Goal: Task Accomplishment & Management: Complete application form

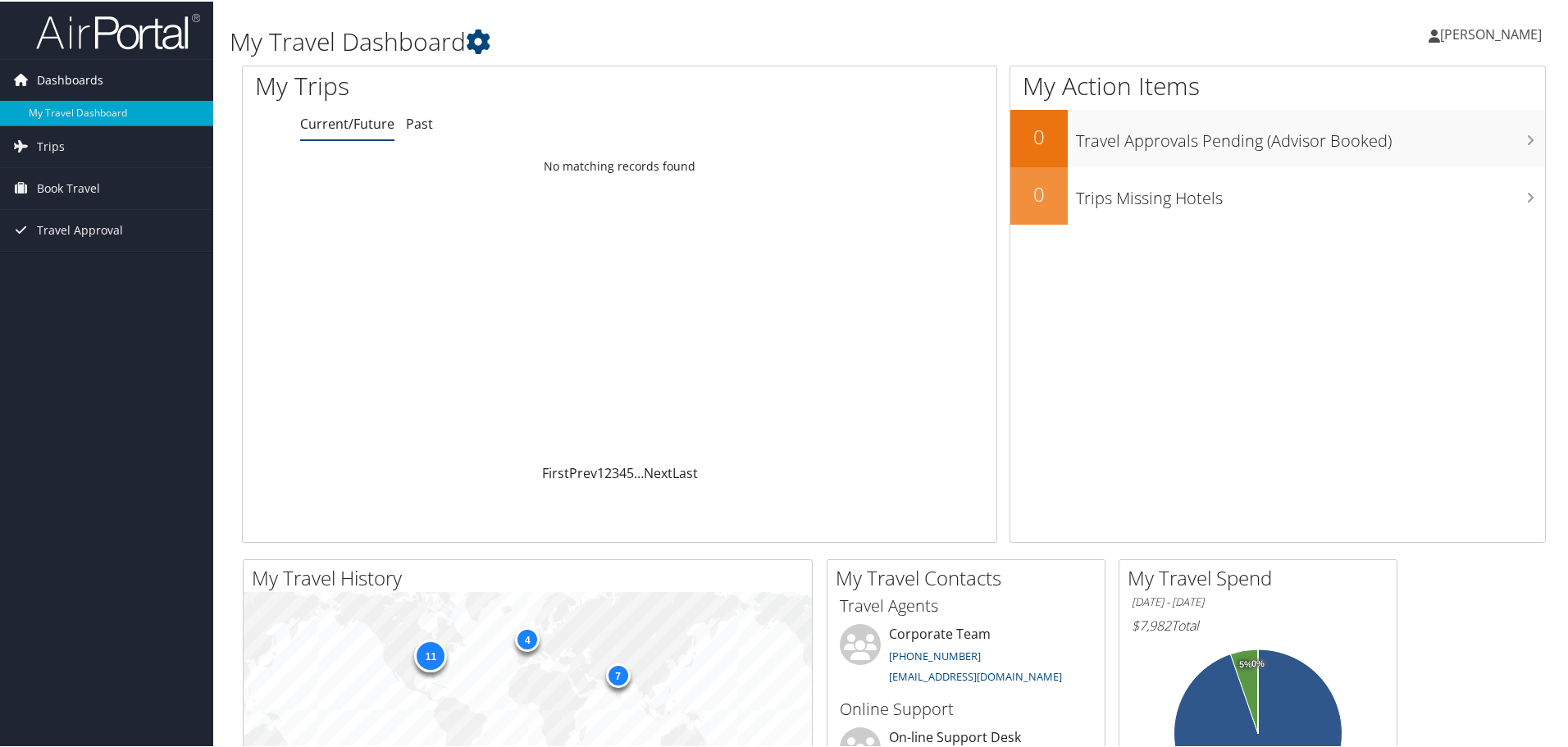
click at [117, 81] on link "Dashboards" at bounding box center [106, 78] width 213 height 41
click at [1440, 32] on span "[PERSON_NAME]" at bounding box center [1491, 32] width 101 height 18
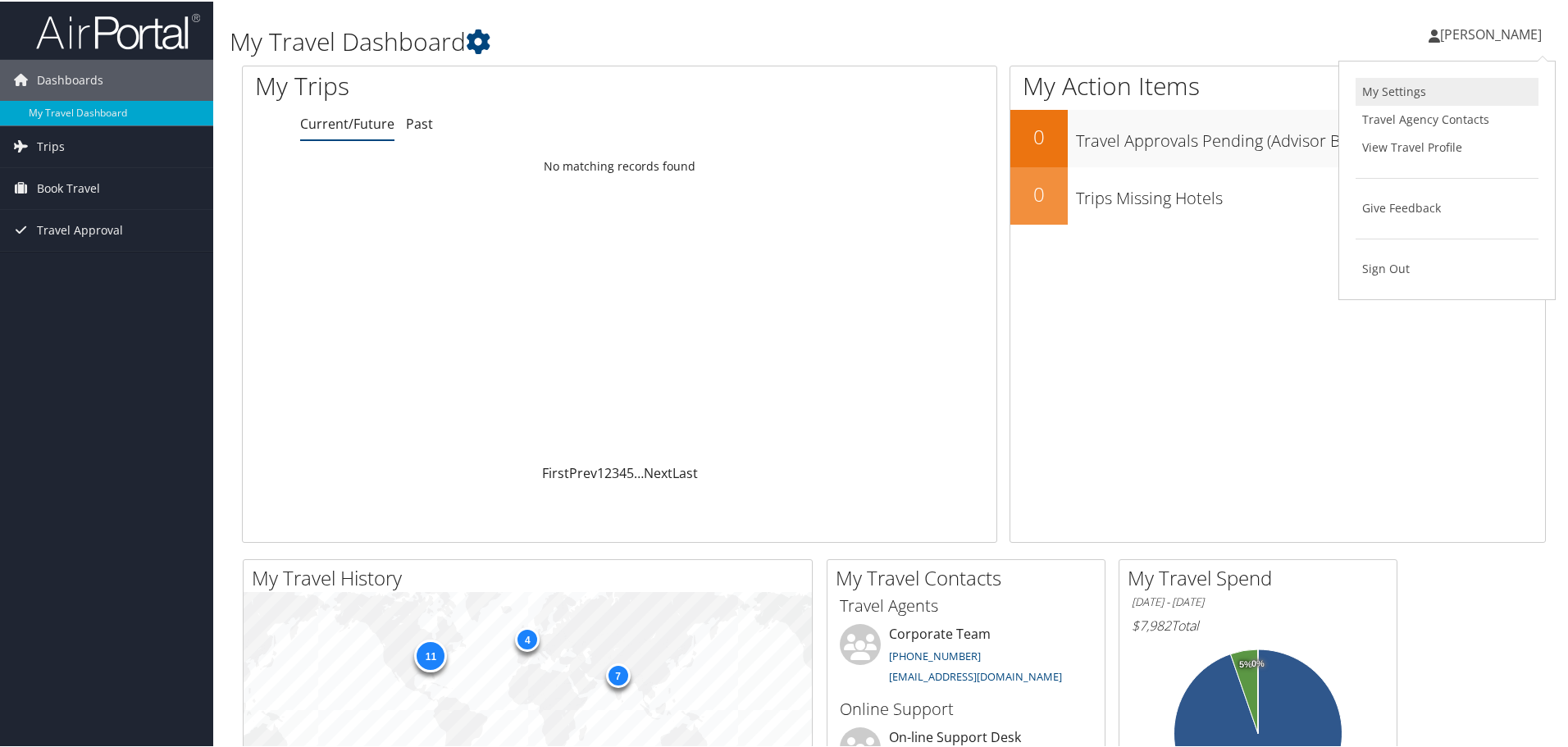
click at [1393, 93] on link "My Settings" at bounding box center [1447, 90] width 182 height 28
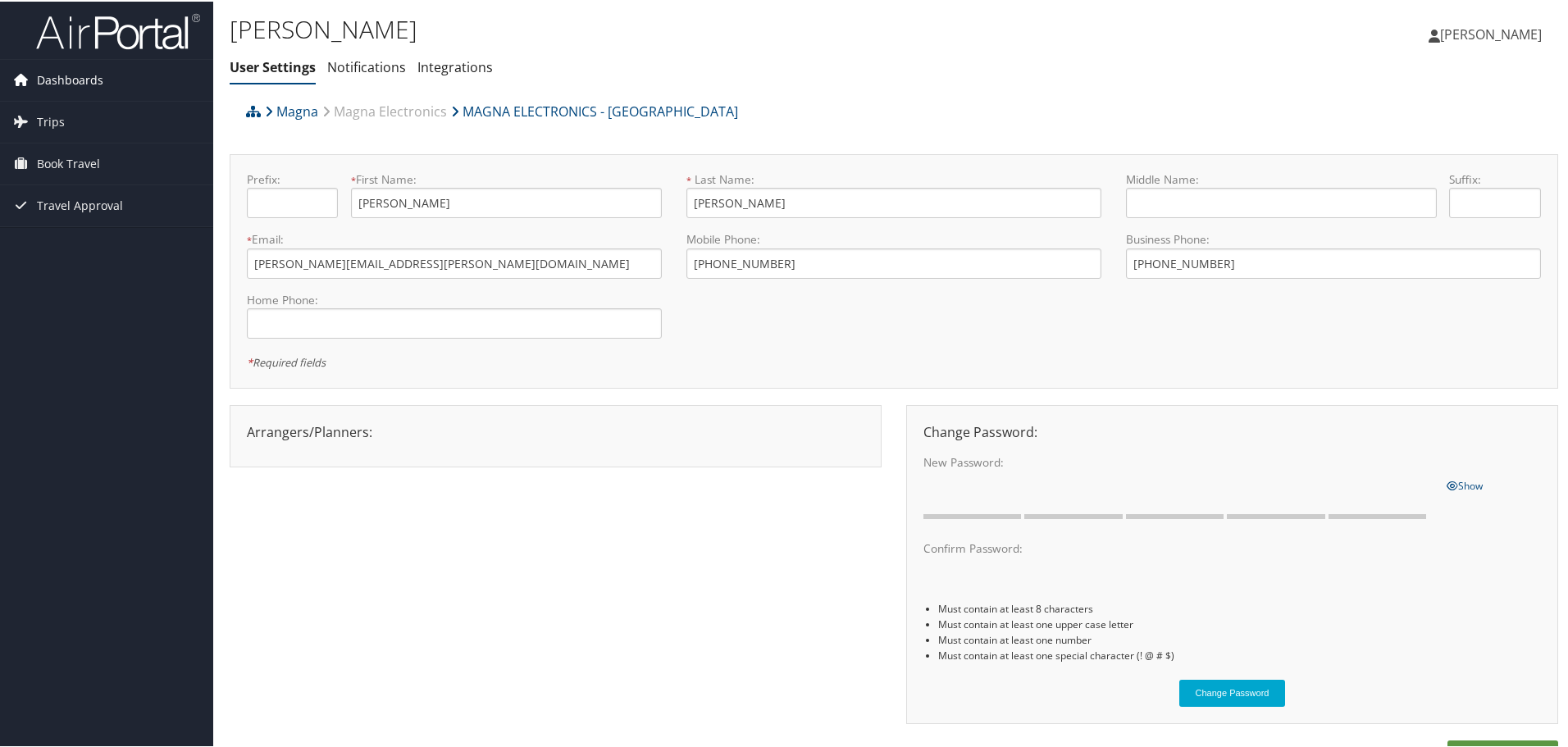
click at [68, 78] on span "Dashboards" at bounding box center [71, 78] width 67 height 41
click at [77, 186] on span "Book Travel" at bounding box center [69, 186] width 63 height 41
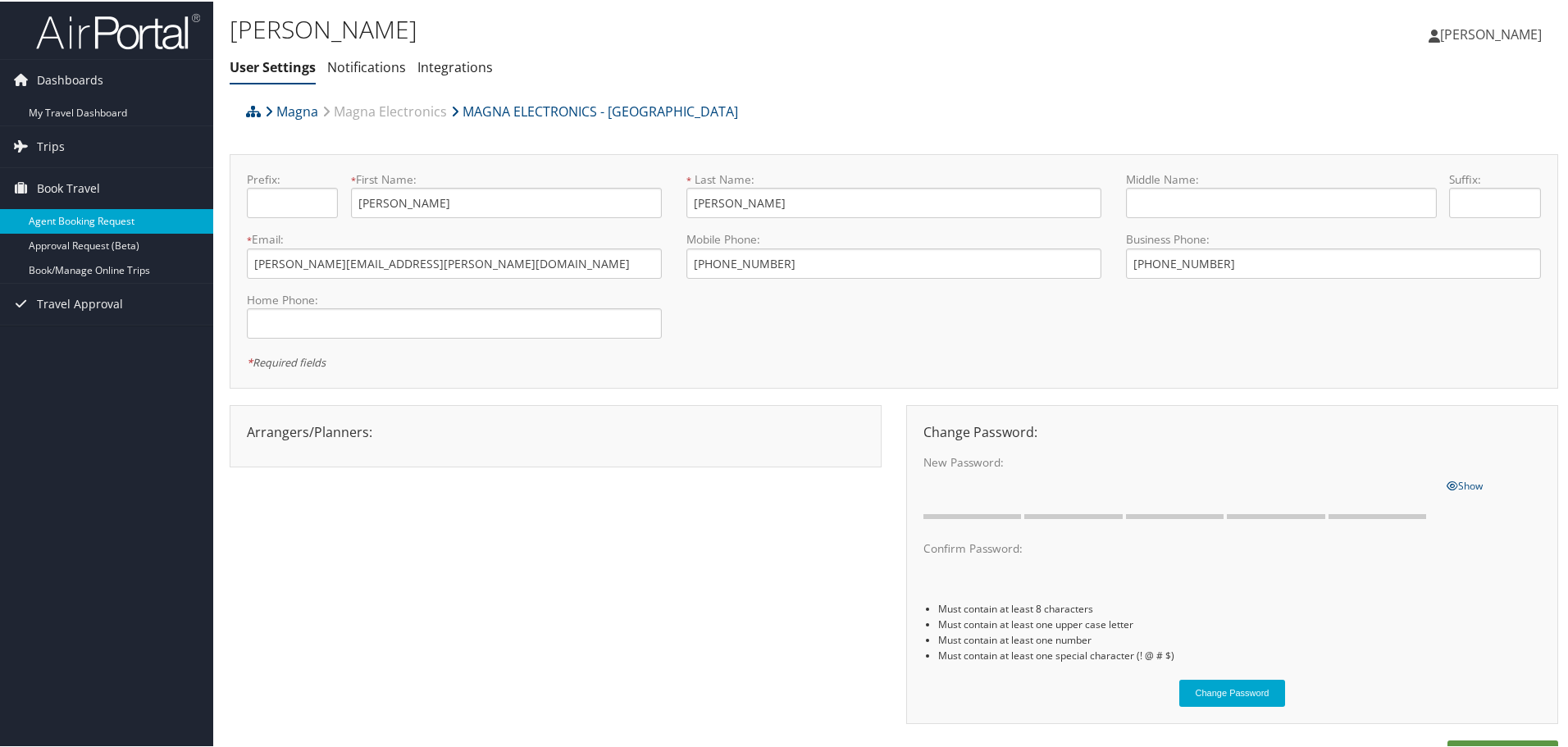
click at [112, 216] on link "Agent Booking Request" at bounding box center [106, 220] width 213 height 25
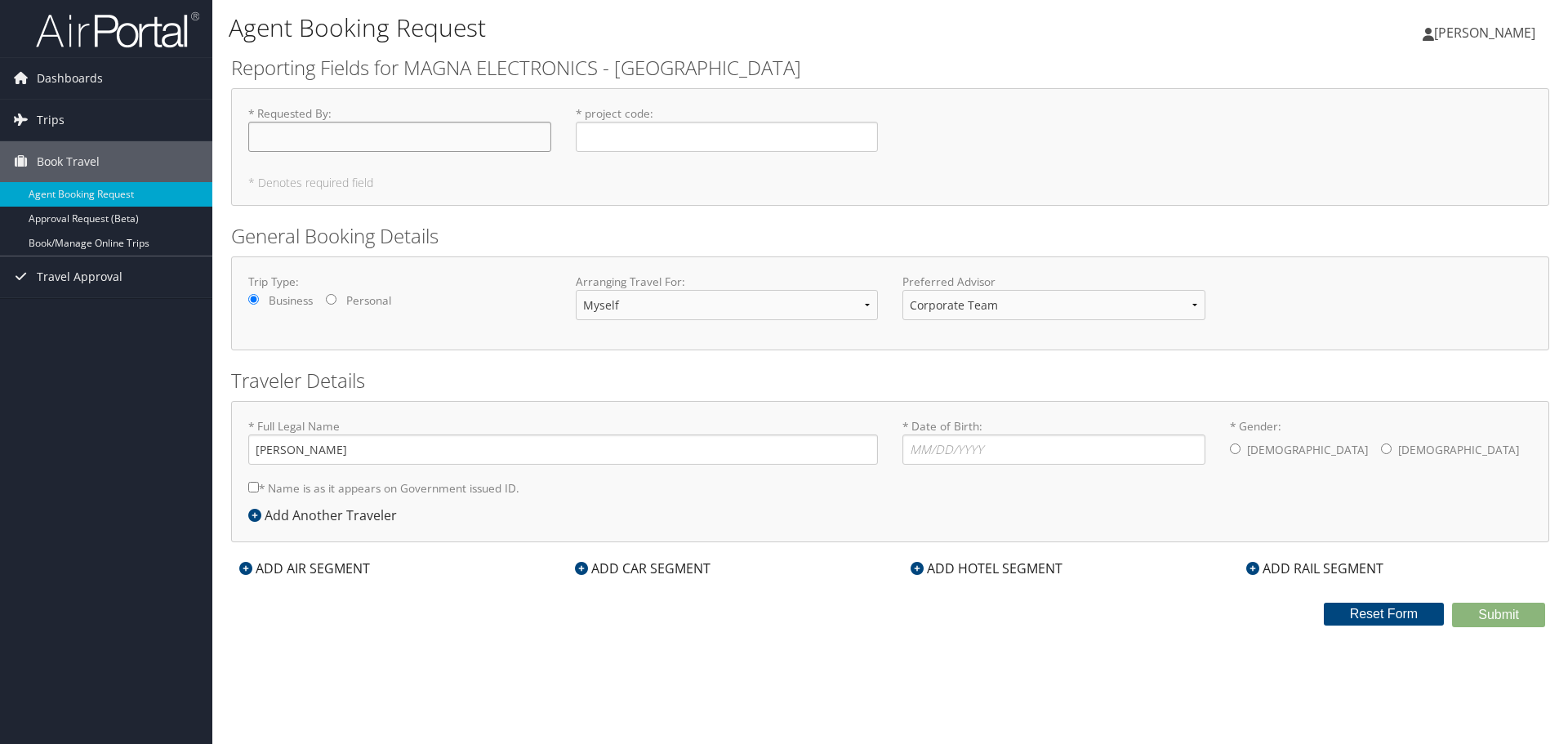
click at [339, 137] on input "* Requested By : Required" at bounding box center [399, 137] width 303 height 30
click at [421, 143] on input "* Requested By : Required" at bounding box center [399, 137] width 303 height 30
click at [624, 126] on input "* project code : Required" at bounding box center [726, 137] width 303 height 30
click at [440, 234] on h2 "General Booking Details" at bounding box center [890, 236] width 1318 height 28
click at [976, 303] on select "Corporate Team Christopherson Advisor Team" at bounding box center [1054, 305] width 303 height 30
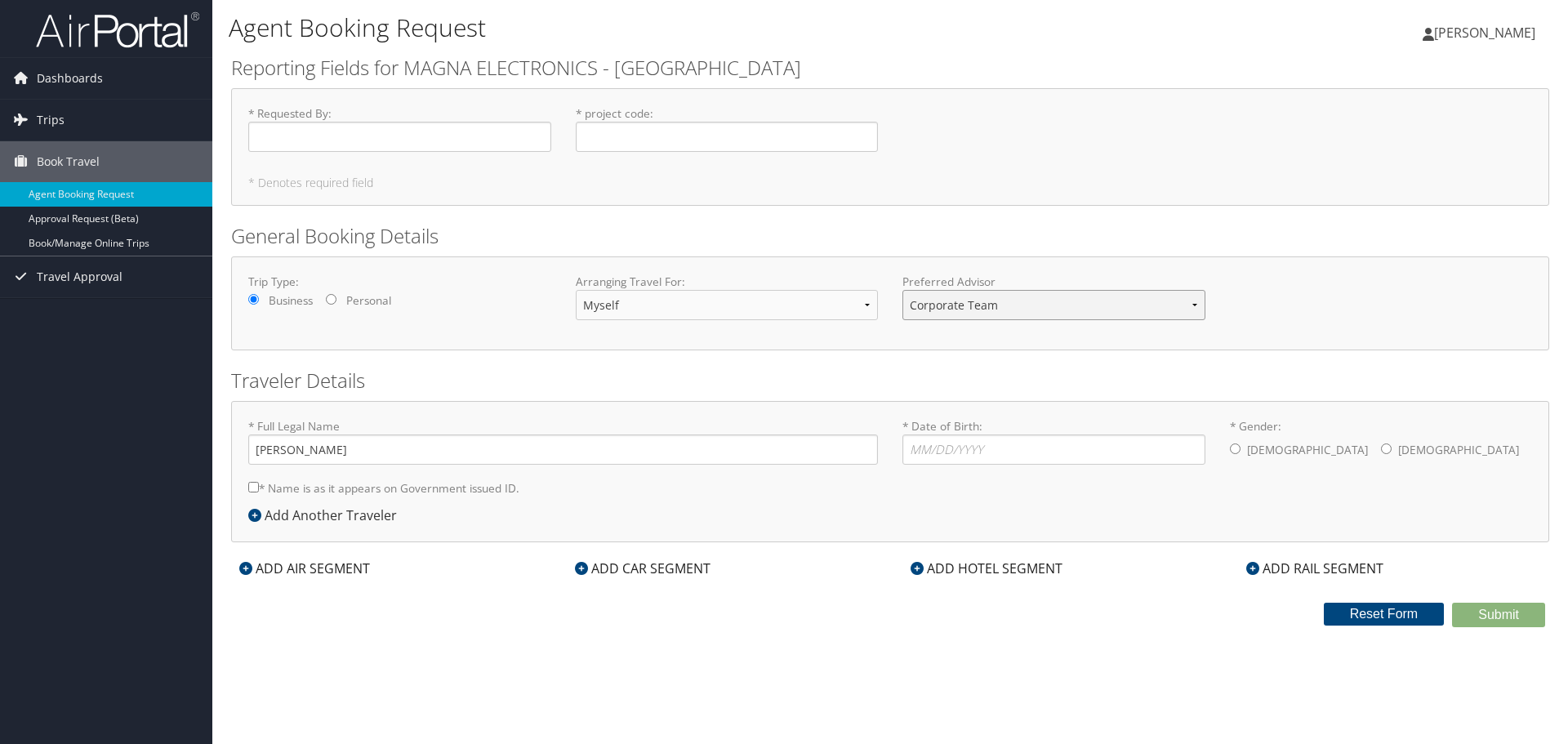
click at [902, 290] on select "Corporate Team Christopherson Advisor Team" at bounding box center [1054, 305] width 303 height 30
click at [975, 303] on select "Corporate Team Christopherson Advisor Team" at bounding box center [1054, 305] width 303 height 30
click at [902, 290] on select "Corporate Team Christopherson Advisor Team" at bounding box center [1054, 305] width 303 height 30
click at [991, 305] on select "Corporate Team Christopherson Advisor Team" at bounding box center [1054, 305] width 303 height 30
click at [902, 290] on select "Corporate Team Christopherson Advisor Team" at bounding box center [1054, 305] width 303 height 30
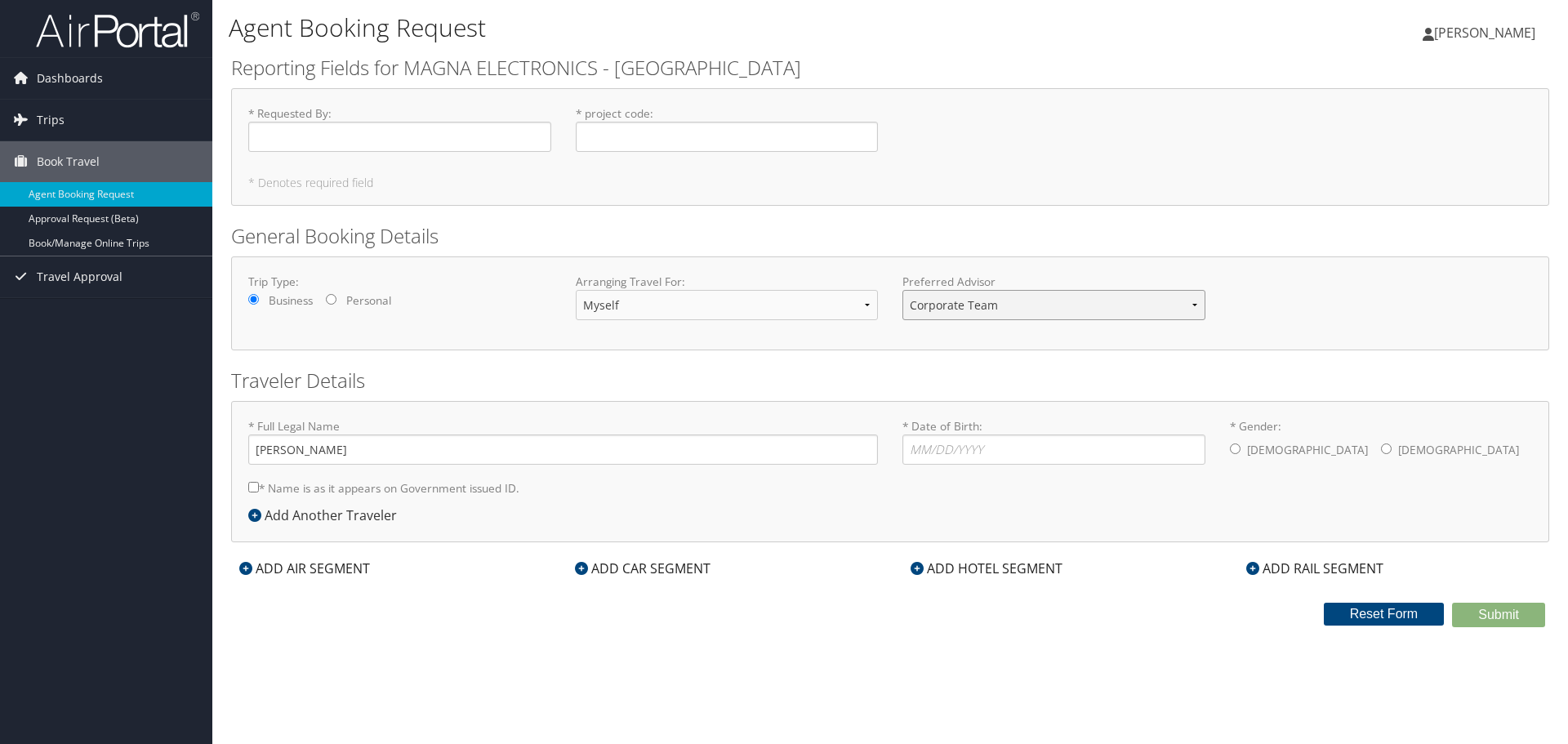
click at [974, 303] on select "Corporate Team Christopherson Advisor Team" at bounding box center [1054, 305] width 303 height 30
click at [902, 290] on select "Corporate Team Christopherson Advisor Team" at bounding box center [1054, 305] width 303 height 30
click at [961, 296] on select "Corporate Team Christopherson Advisor Team" at bounding box center [1054, 305] width 303 height 30
select select "[EMAIL_ADDRESS][DOMAIN_NAME]"
click at [902, 290] on select "Corporate Team Christopherson Advisor Team" at bounding box center [1054, 305] width 303 height 30
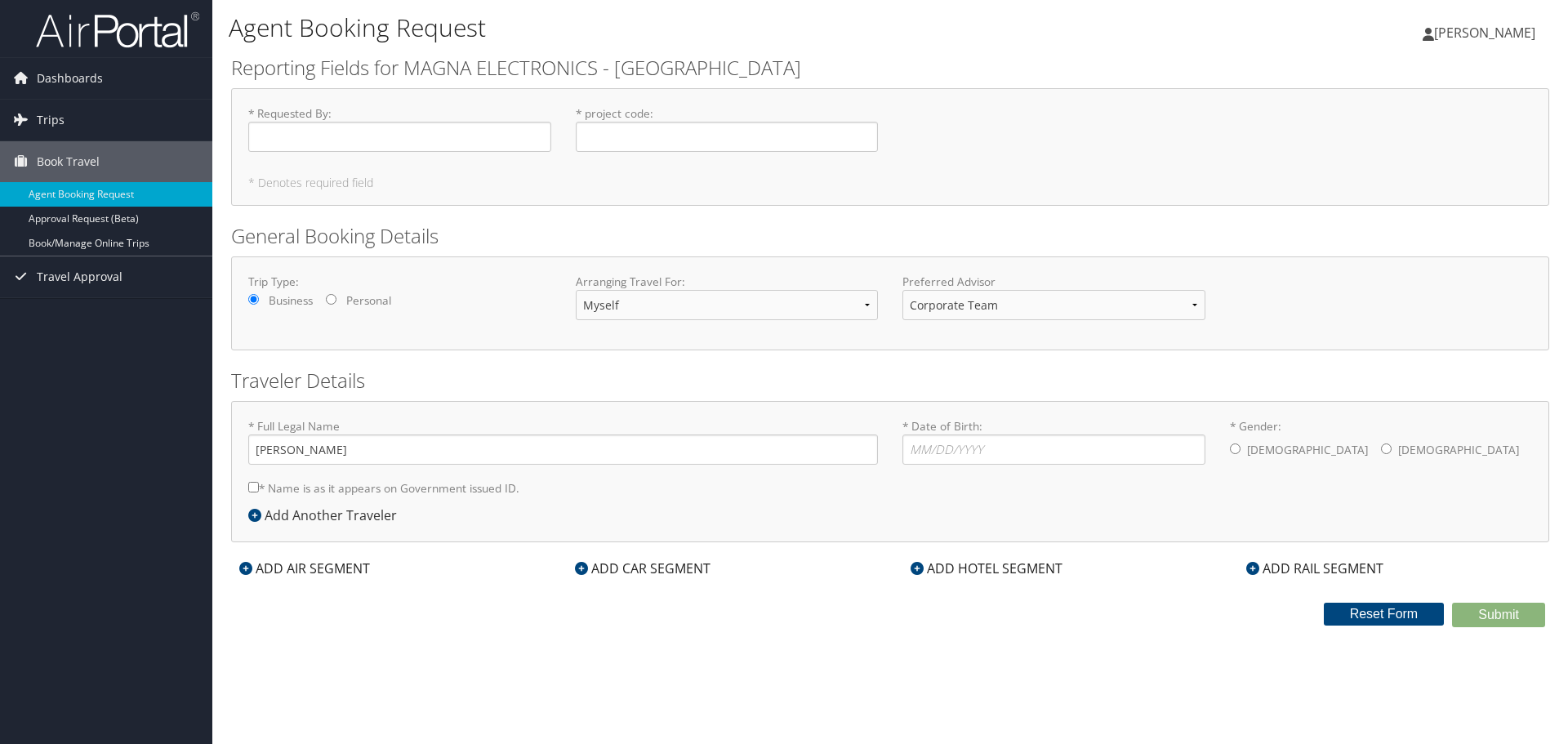
click at [290, 569] on div "ADD AIR SEGMENT" at bounding box center [304, 568] width 147 height 20
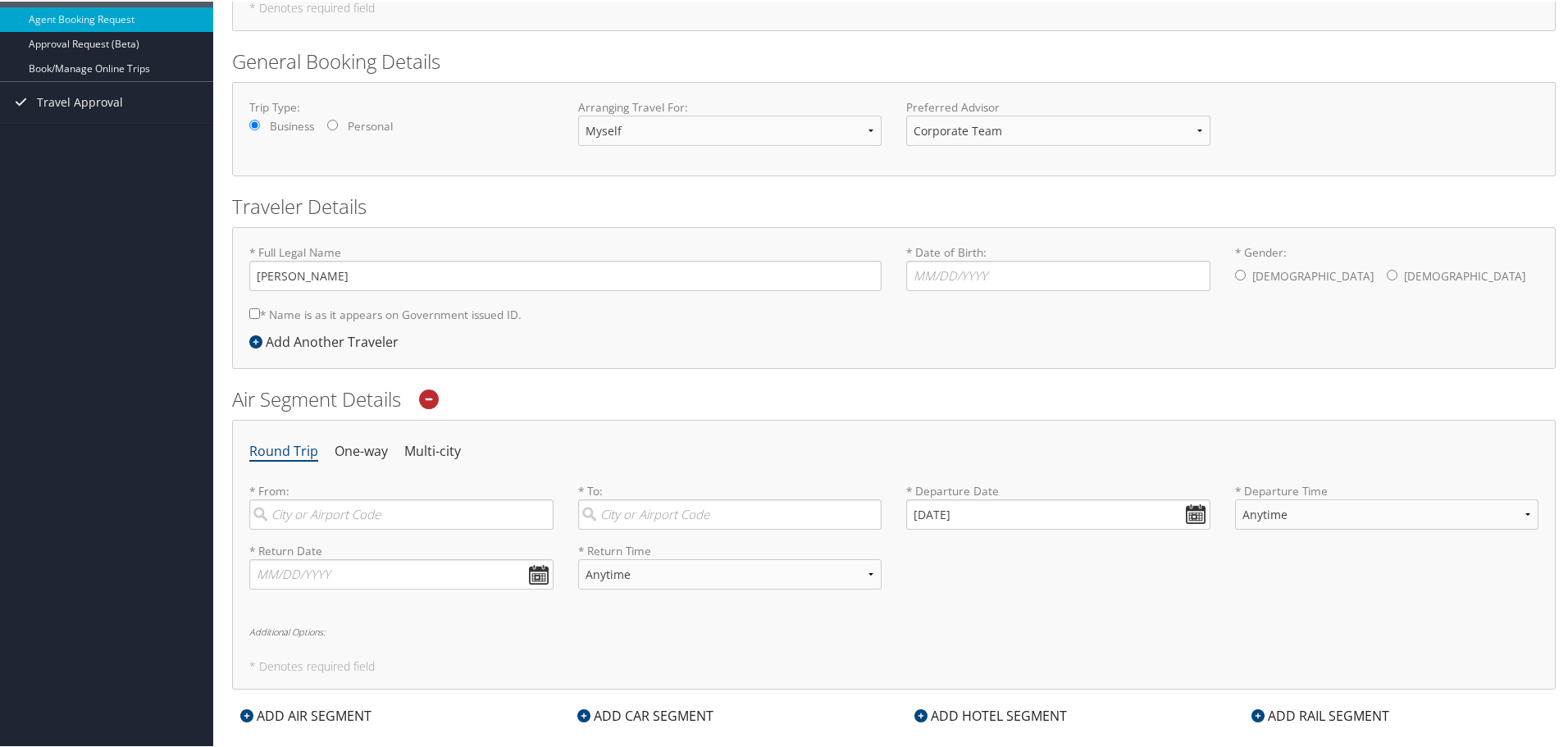
scroll to position [246, 0]
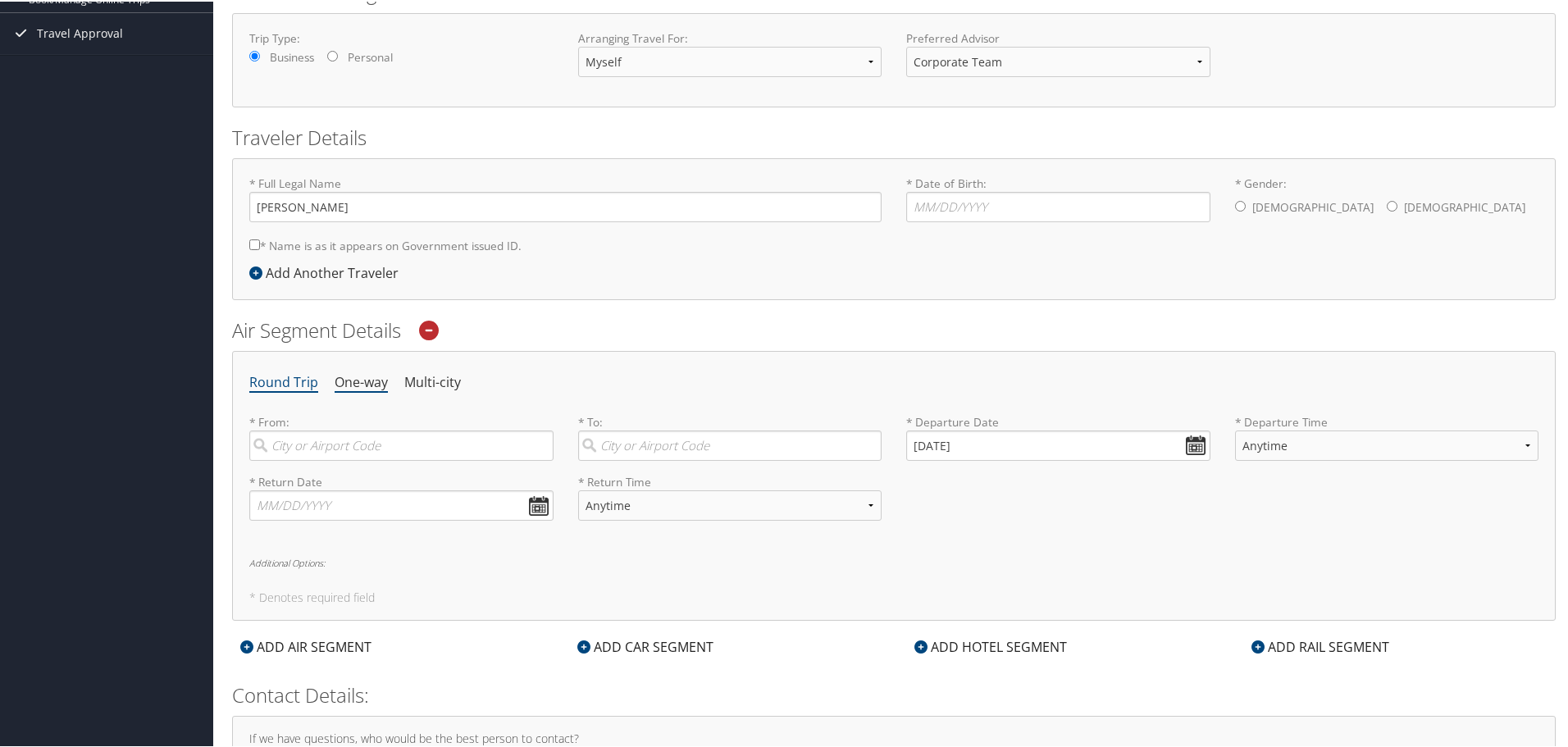
click at [364, 378] on li "One-way" at bounding box center [361, 381] width 53 height 30
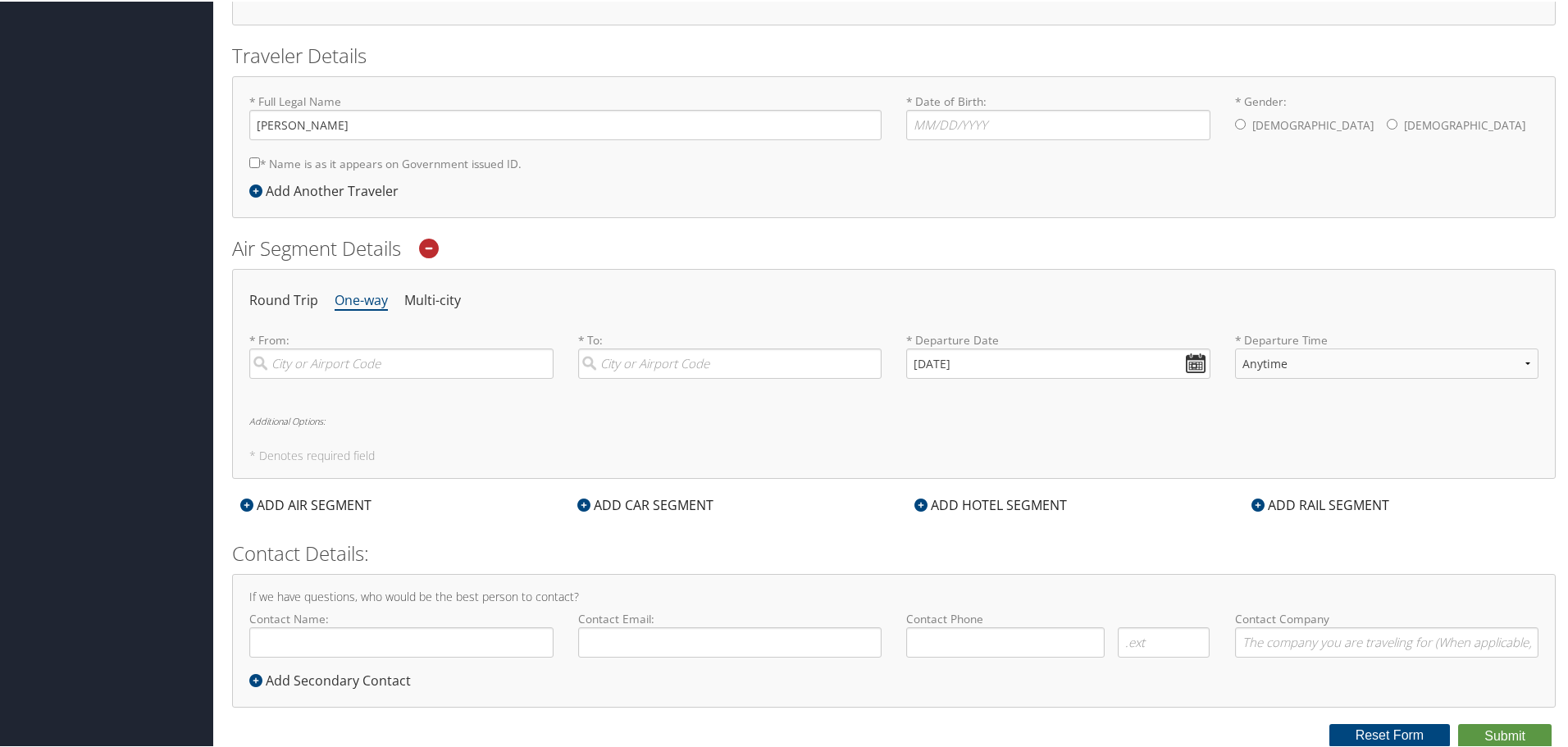
scroll to position [0, 0]
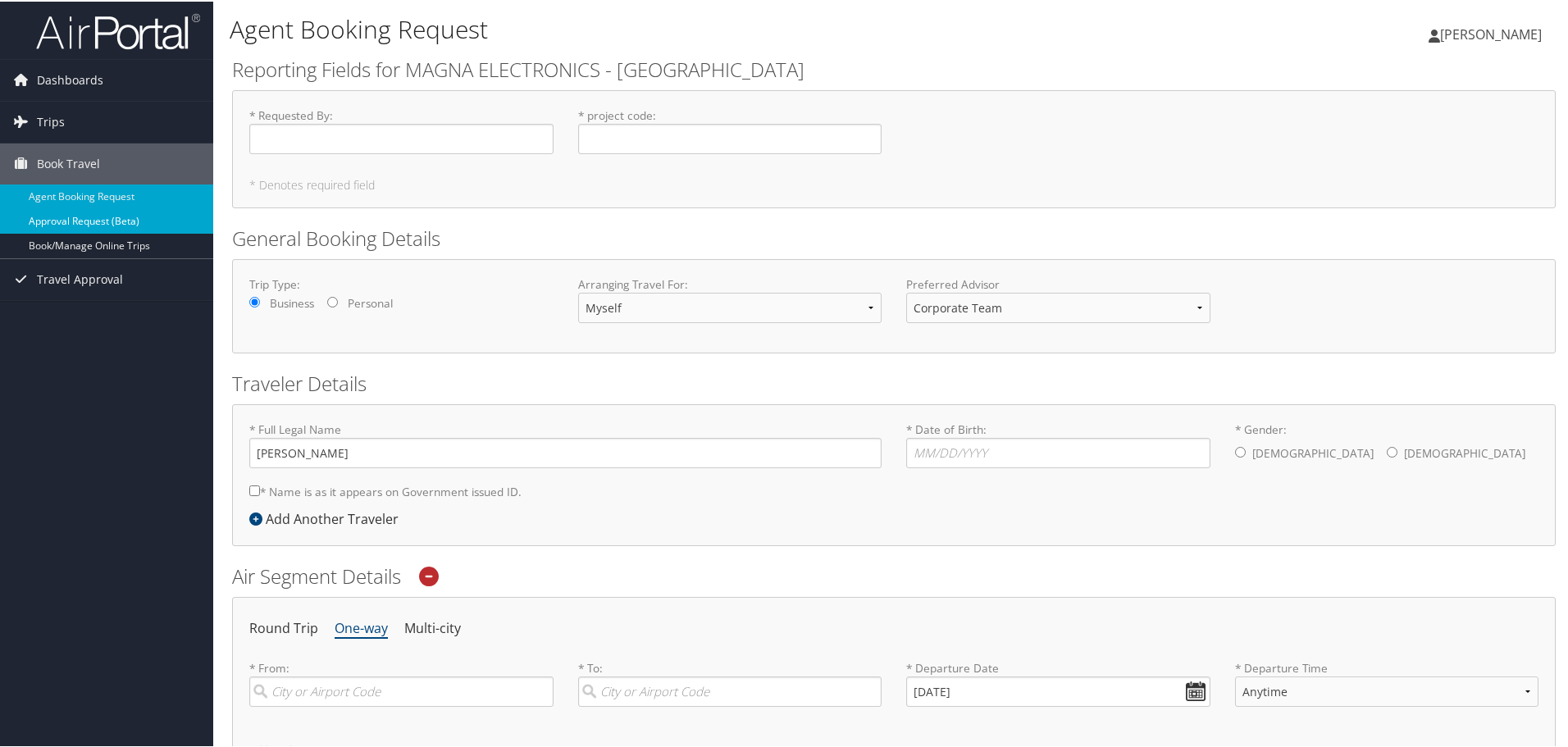
click at [55, 222] on link "Approval Request (Beta)" at bounding box center [106, 220] width 213 height 25
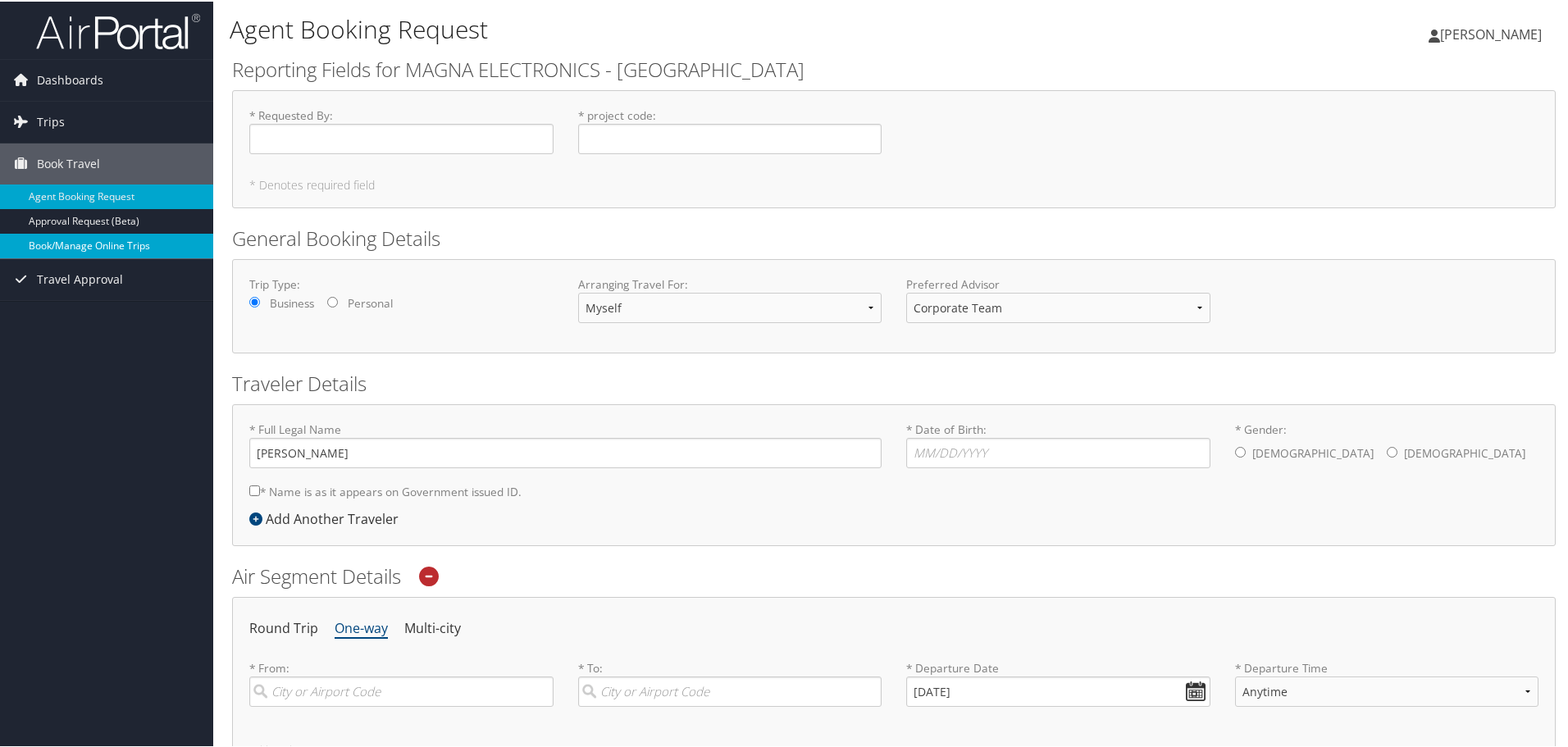
click at [75, 245] on link "Book/Manage Online Trips" at bounding box center [106, 245] width 213 height 25
